Goal: Task Accomplishment & Management: Use online tool/utility

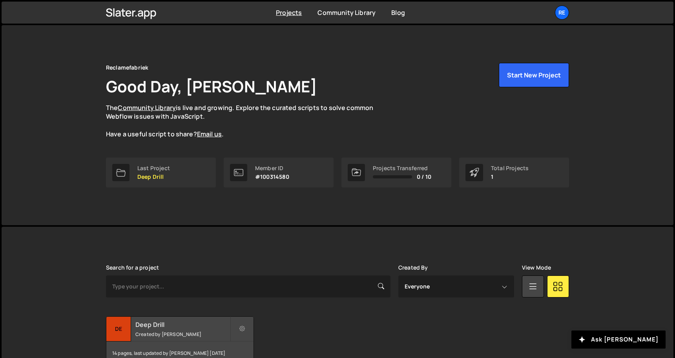
click at [191, 326] on h2 "Deep Drill" at bounding box center [182, 324] width 95 height 9
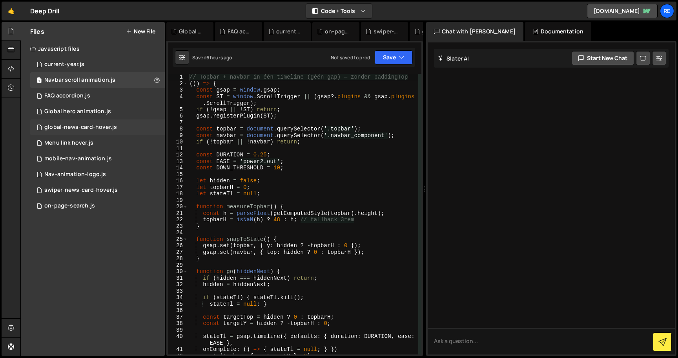
click at [92, 130] on div "global-news-card-hover.js" at bounding box center [80, 127] width 73 height 7
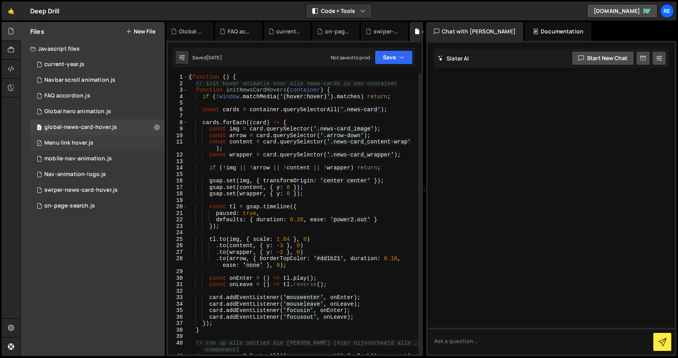
click at [116, 137] on div "1 Menu link hover.js 0" at bounding box center [97, 143] width 135 height 16
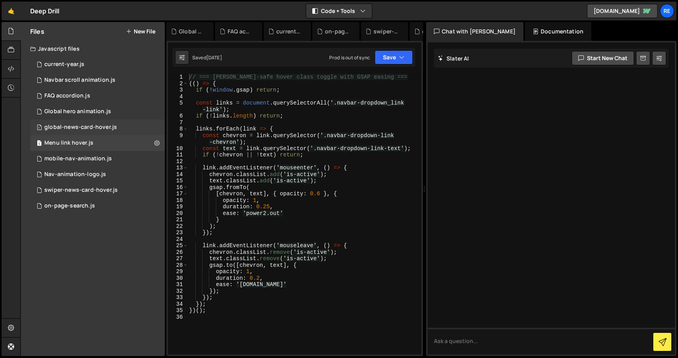
click at [123, 128] on div "1 global-news-card-hover.js 0" at bounding box center [97, 127] width 135 height 16
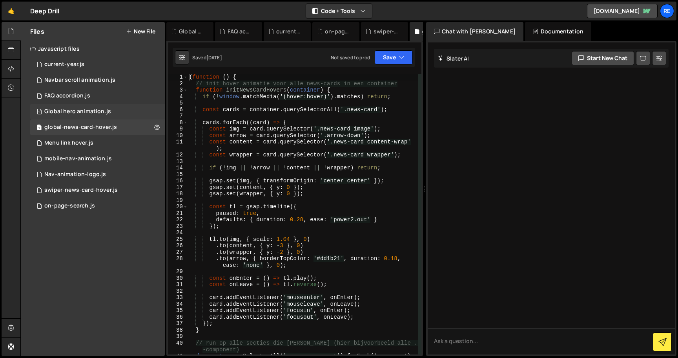
click at [125, 109] on div "1 Global hero animation.js 0" at bounding box center [97, 112] width 135 height 16
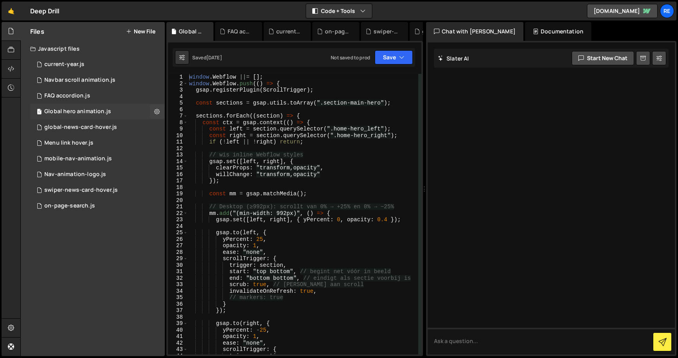
click at [125, 109] on div "1 Global hero animation.js 0" at bounding box center [97, 112] width 135 height 16
click at [109, 124] on div "global-news-card-hover.js" at bounding box center [80, 127] width 73 height 7
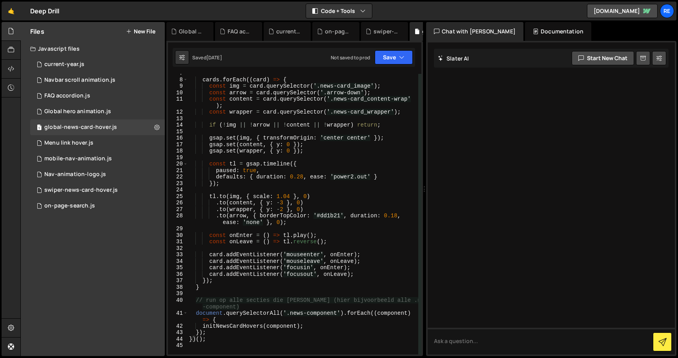
scroll to position [44, 0]
click at [359, 215] on div "cards . forEach (( card ) => { const img = card . querySelector ( '.news-card_i…" at bounding box center [303, 215] width 231 height 293
click at [327, 215] on div "cards . forEach (( card ) => { const img = card . querySelector ( '.news-card_i…" at bounding box center [303, 215] width 231 height 293
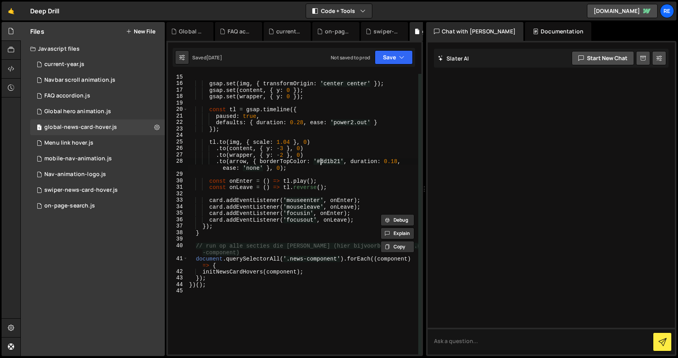
scroll to position [103, 0]
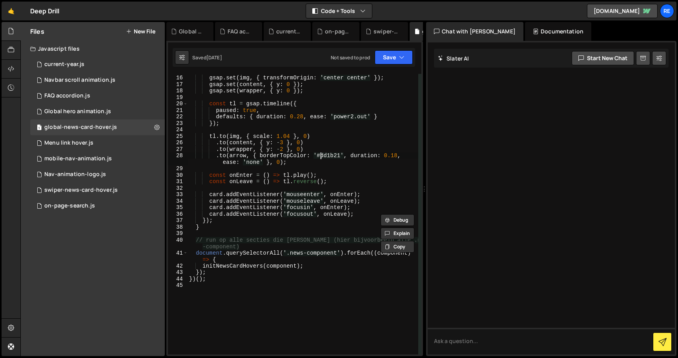
click at [306, 181] on div "gsap . set ( img , { transformOrigin : 'center center' }) ; gsap . set ( conten…" at bounding box center [303, 214] width 231 height 293
type textarea "const onLeave = () => tl.reverse();"
click at [306, 181] on div "gsap . set ( img , { transformOrigin : 'center center' }) ; gsap . set ( conten…" at bounding box center [303, 214] width 231 height 293
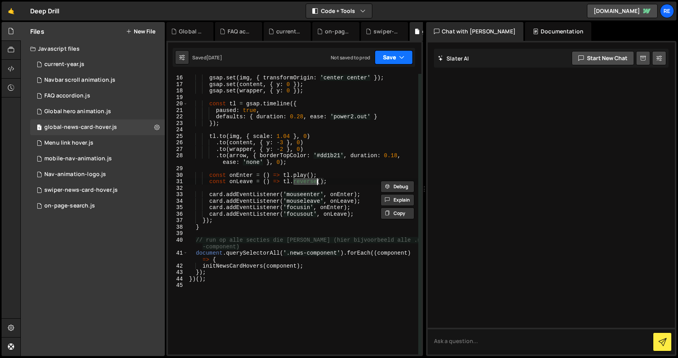
click at [400, 57] on icon "button" at bounding box center [401, 57] width 5 height 8
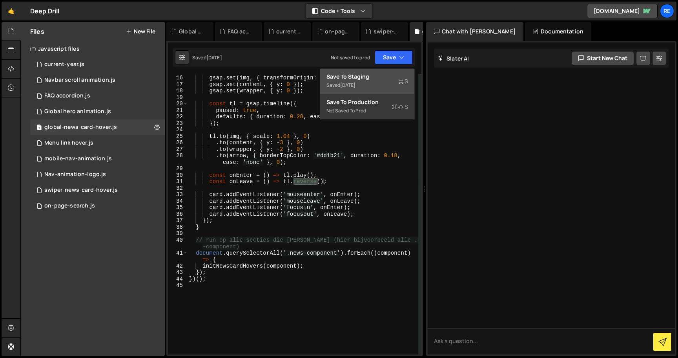
click at [398, 82] on icon at bounding box center [400, 81] width 5 height 8
